Goal: Transaction & Acquisition: Purchase product/service

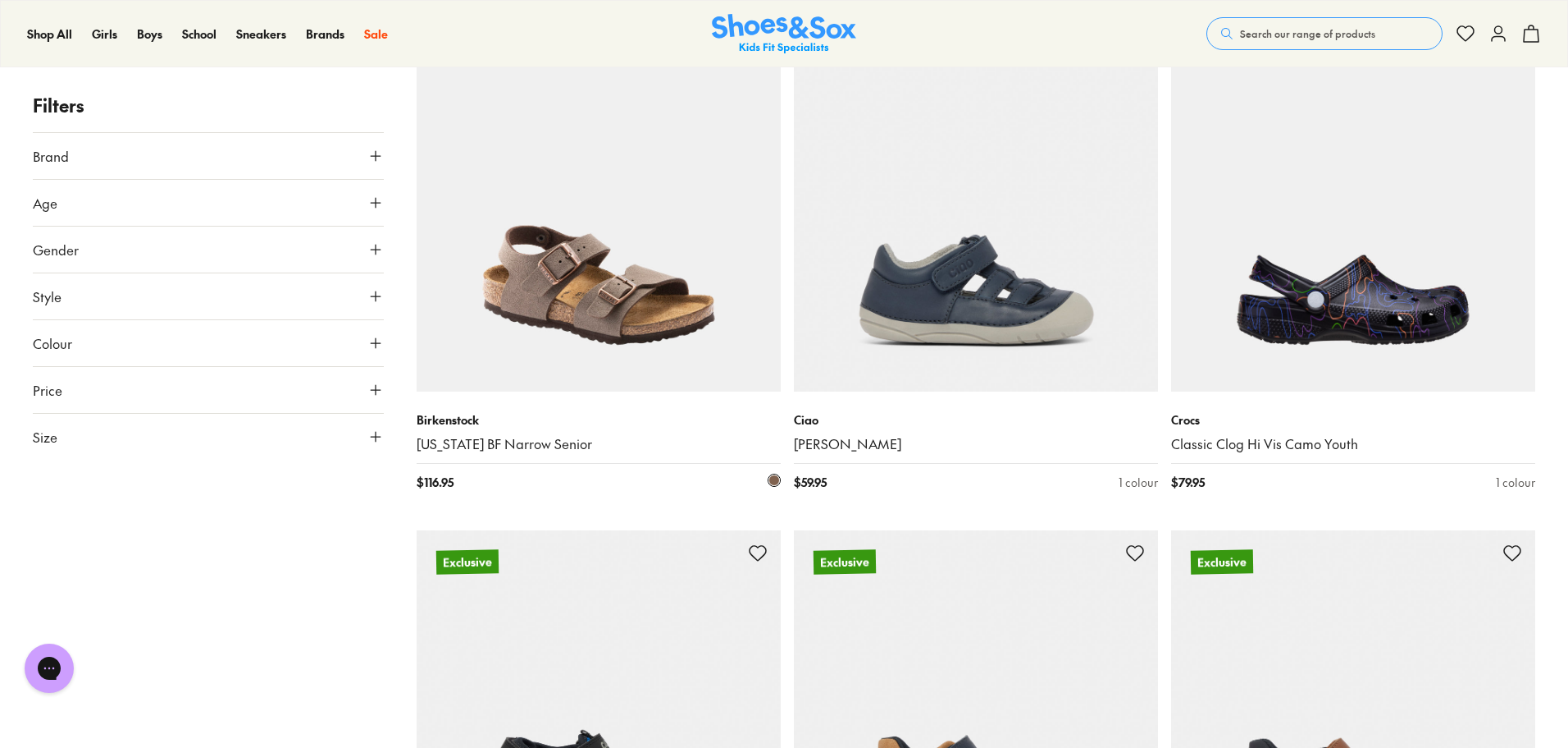
scroll to position [3363, 0]
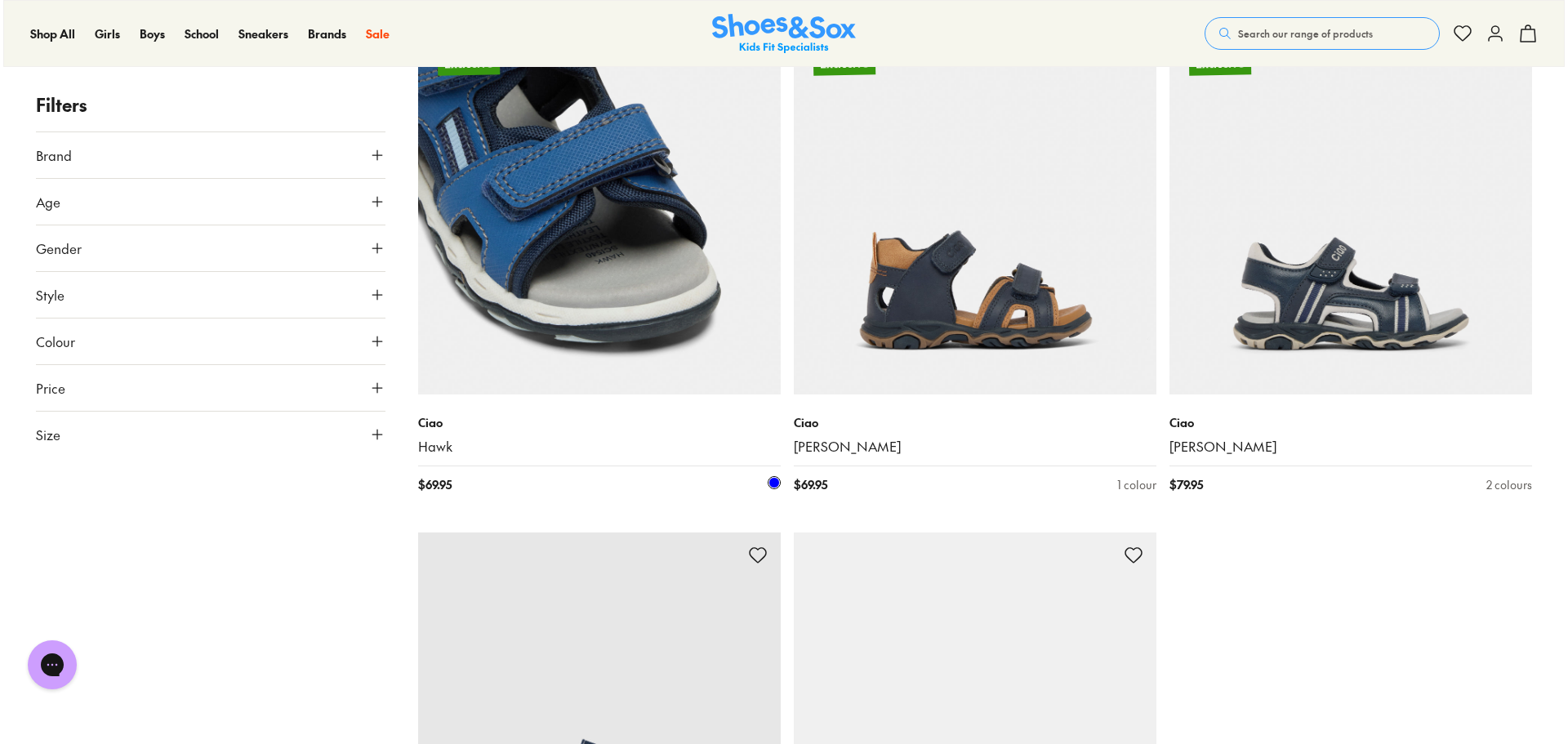
scroll to position [5239, 0]
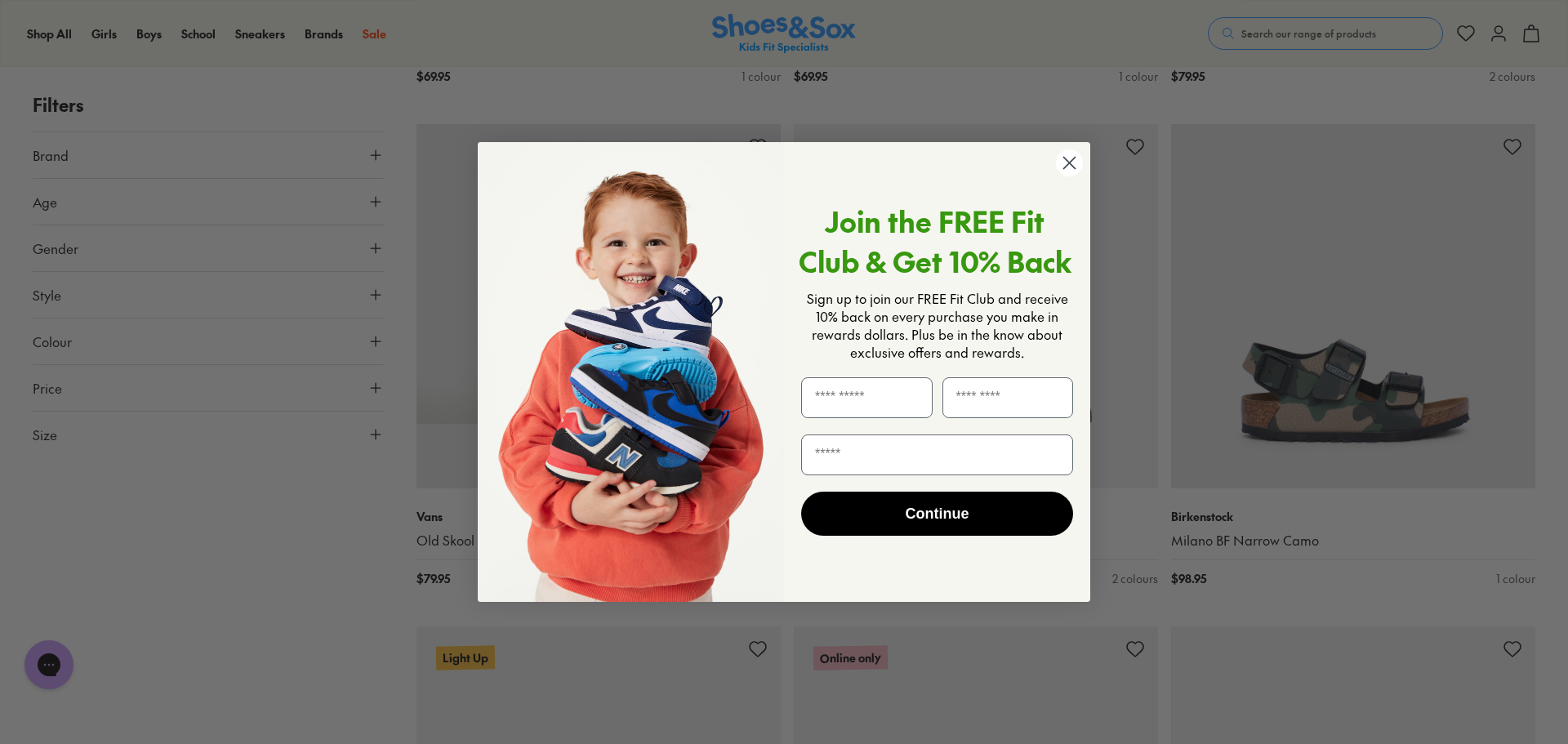
click at [1057, 157] on circle "Close dialog" at bounding box center [1070, 163] width 27 height 27
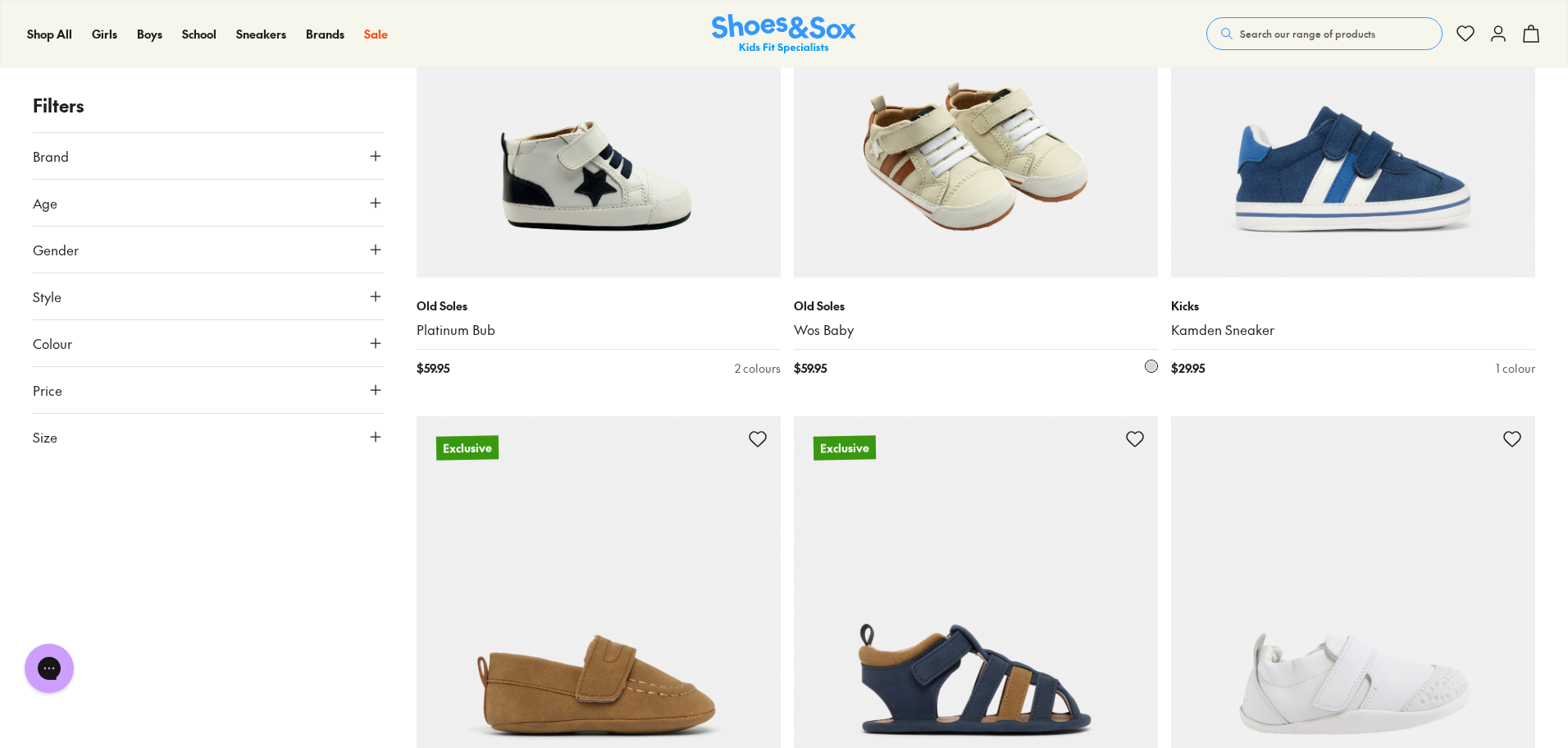
scroll to position [9764, 0]
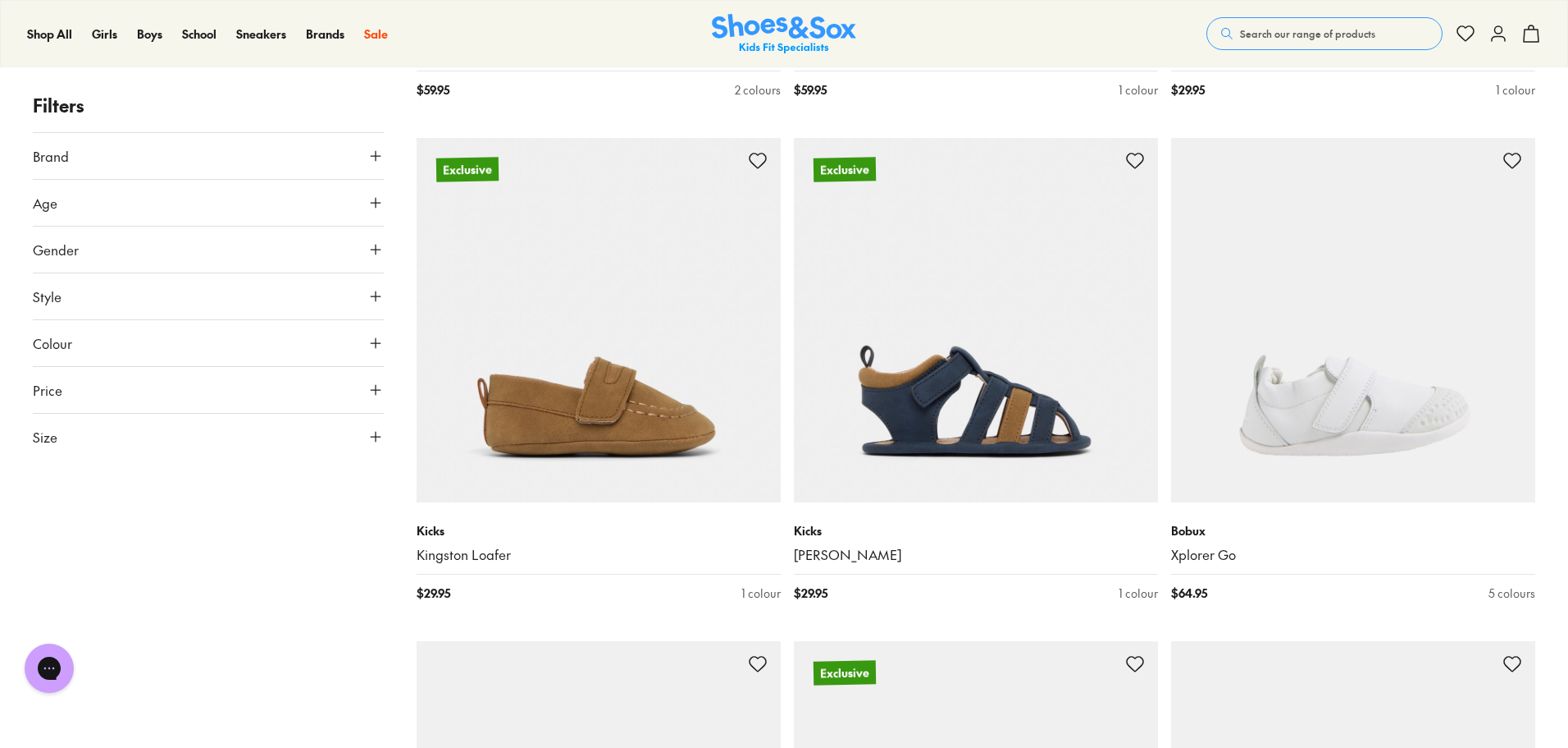
click at [96, 170] on button "Brand" at bounding box center [208, 156] width 351 height 46
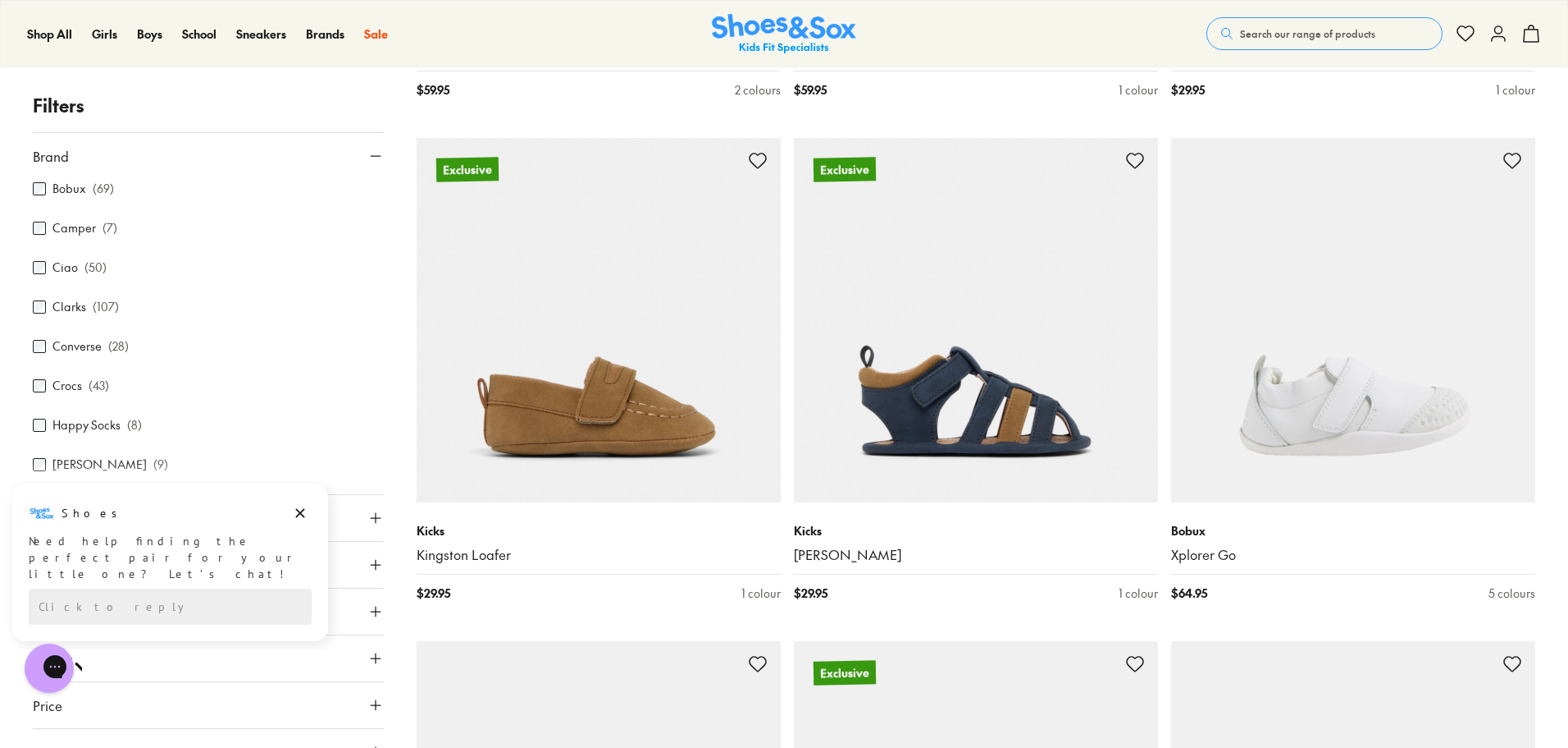
scroll to position [246, 0]
click at [74, 270] on label "Converse" at bounding box center [77, 264] width 50 height 17
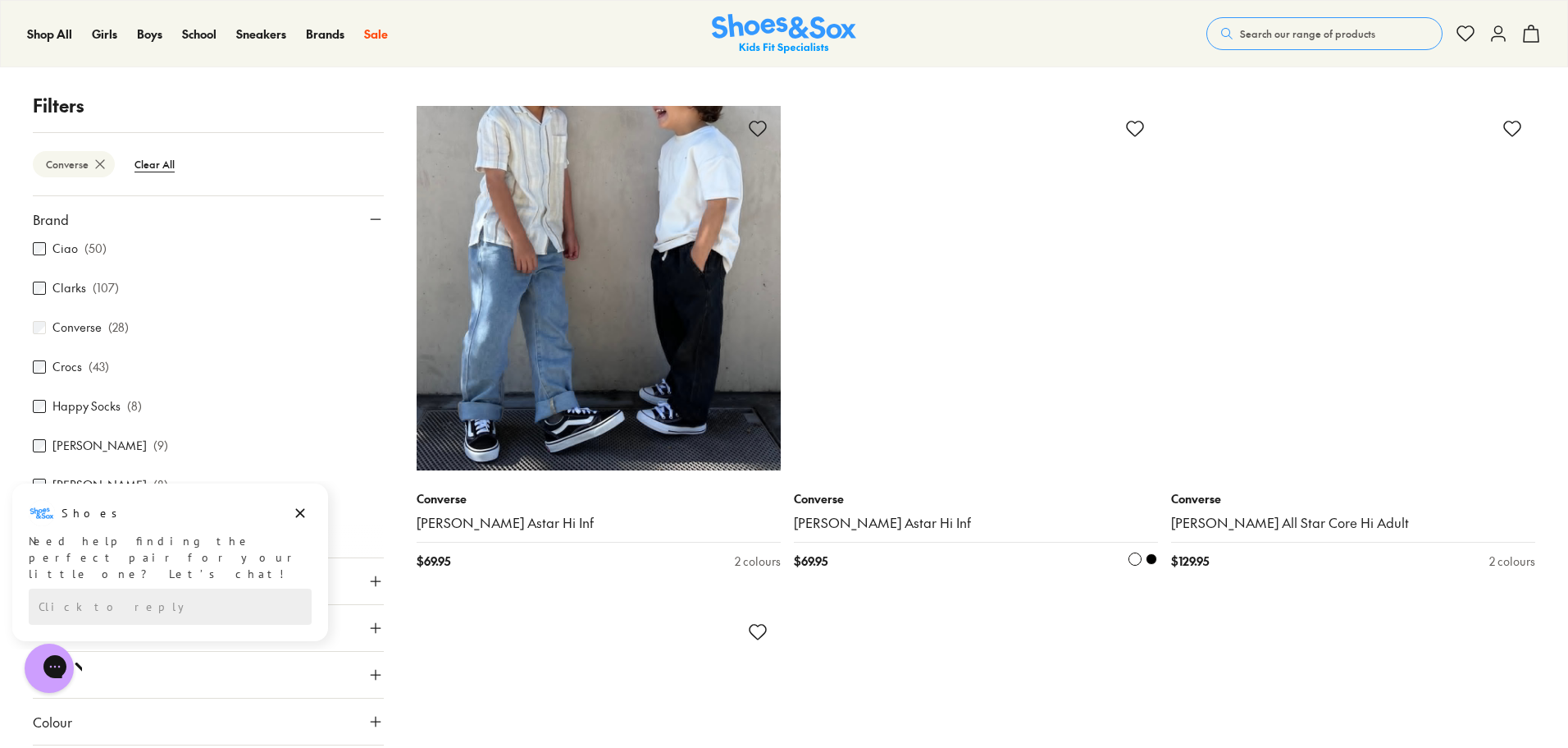
scroll to position [4267, 0]
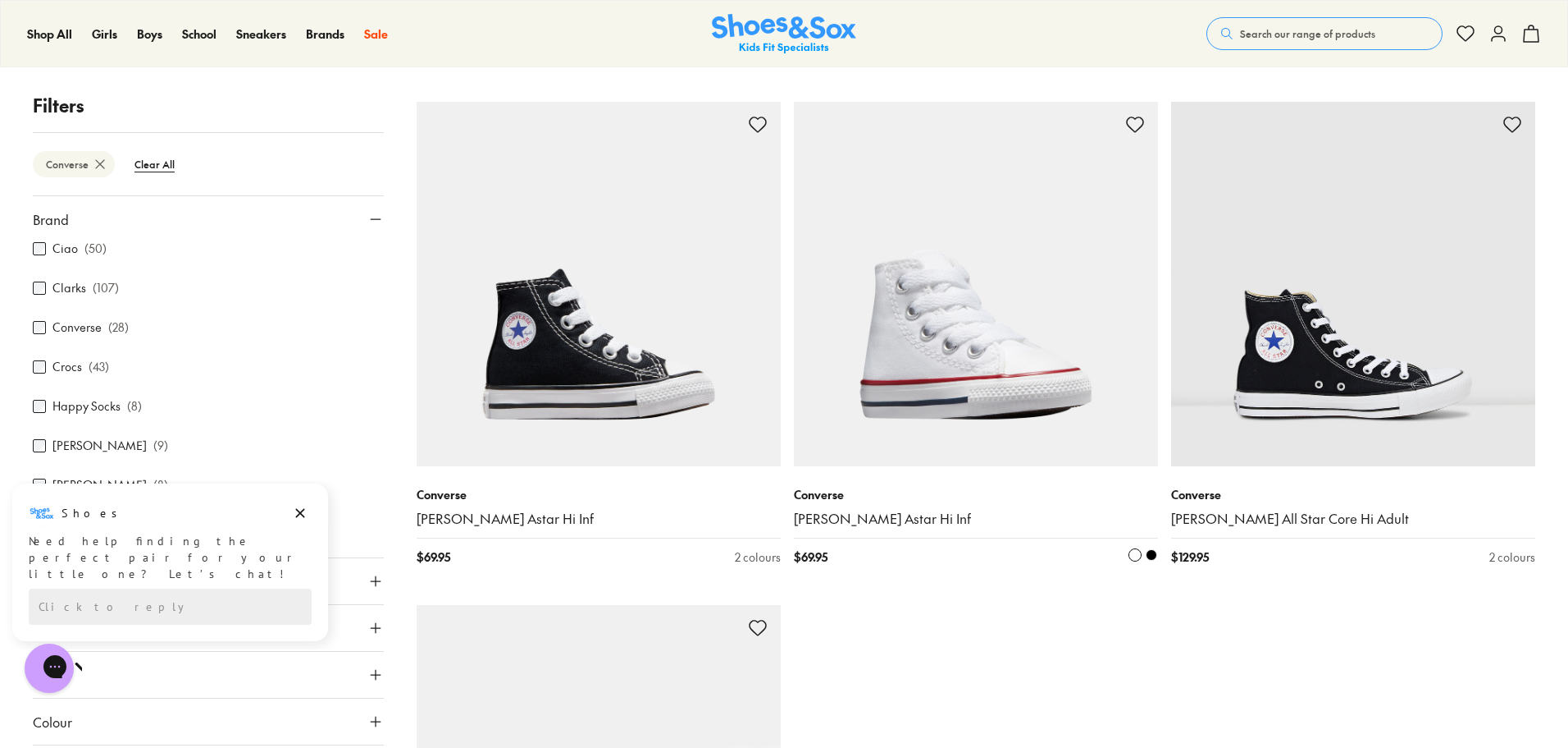
click at [905, 517] on link "[PERSON_NAME] Astar Hi Inf" at bounding box center [976, 519] width 364 height 18
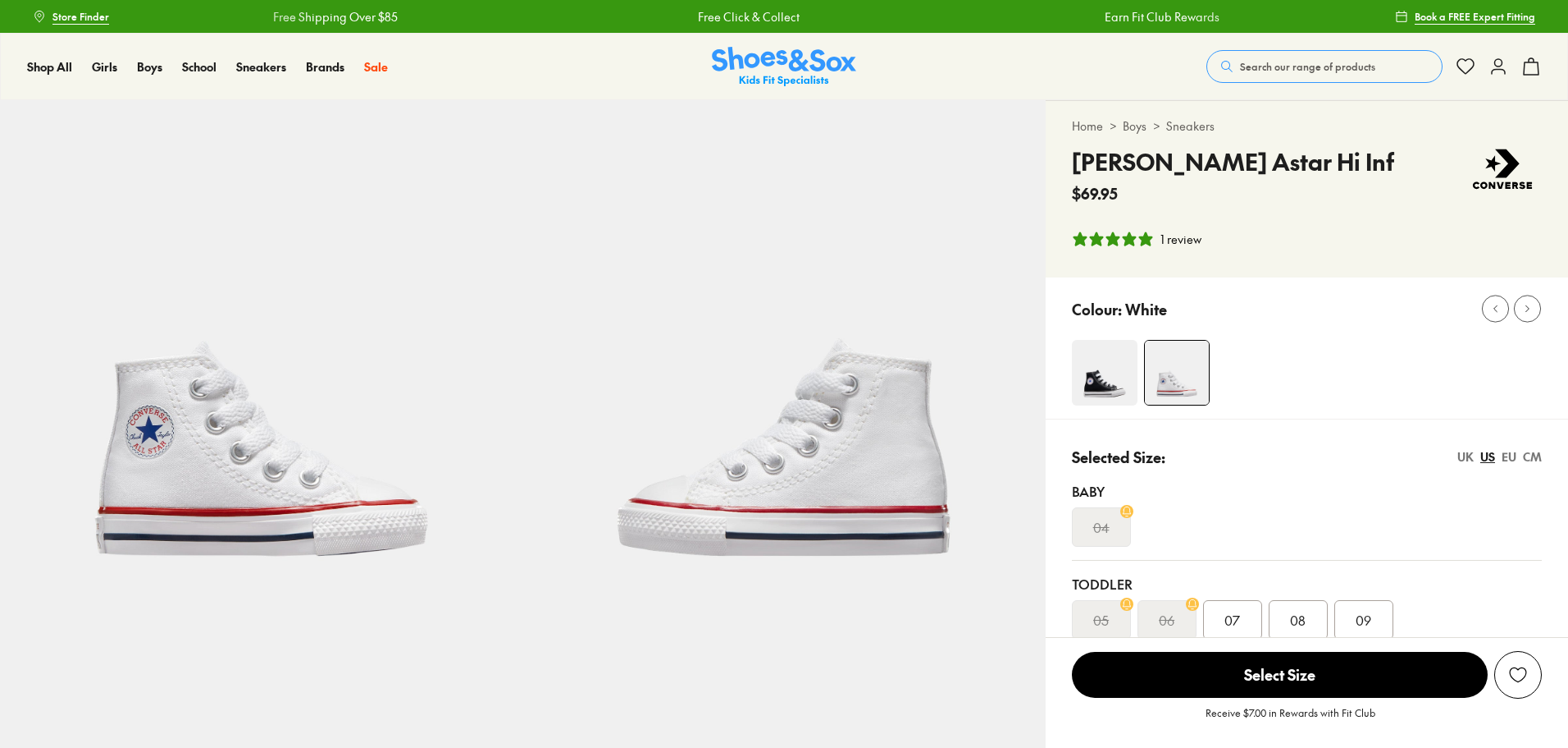
select select "*"
click at [1194, 603] on icon at bounding box center [1192, 603] width 12 height 12
